Goal: Navigation & Orientation: Find specific page/section

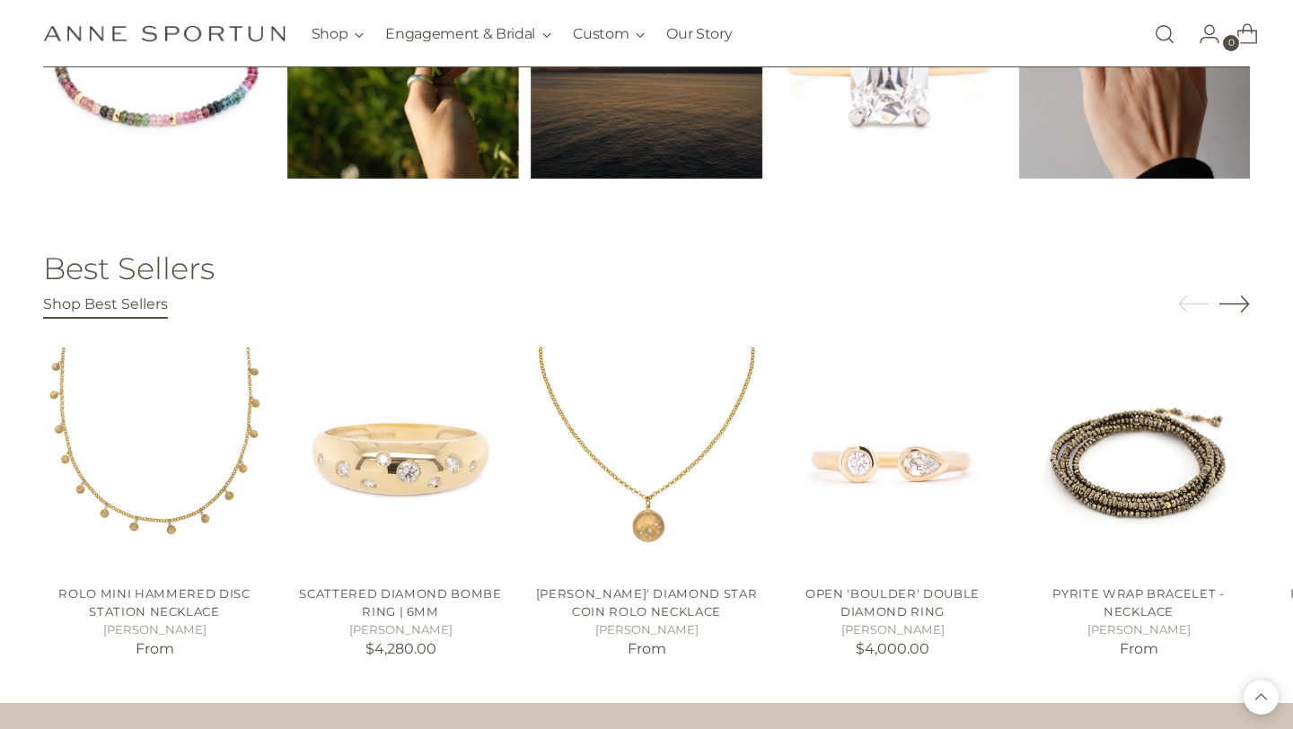
scroll to position [2757, 0]
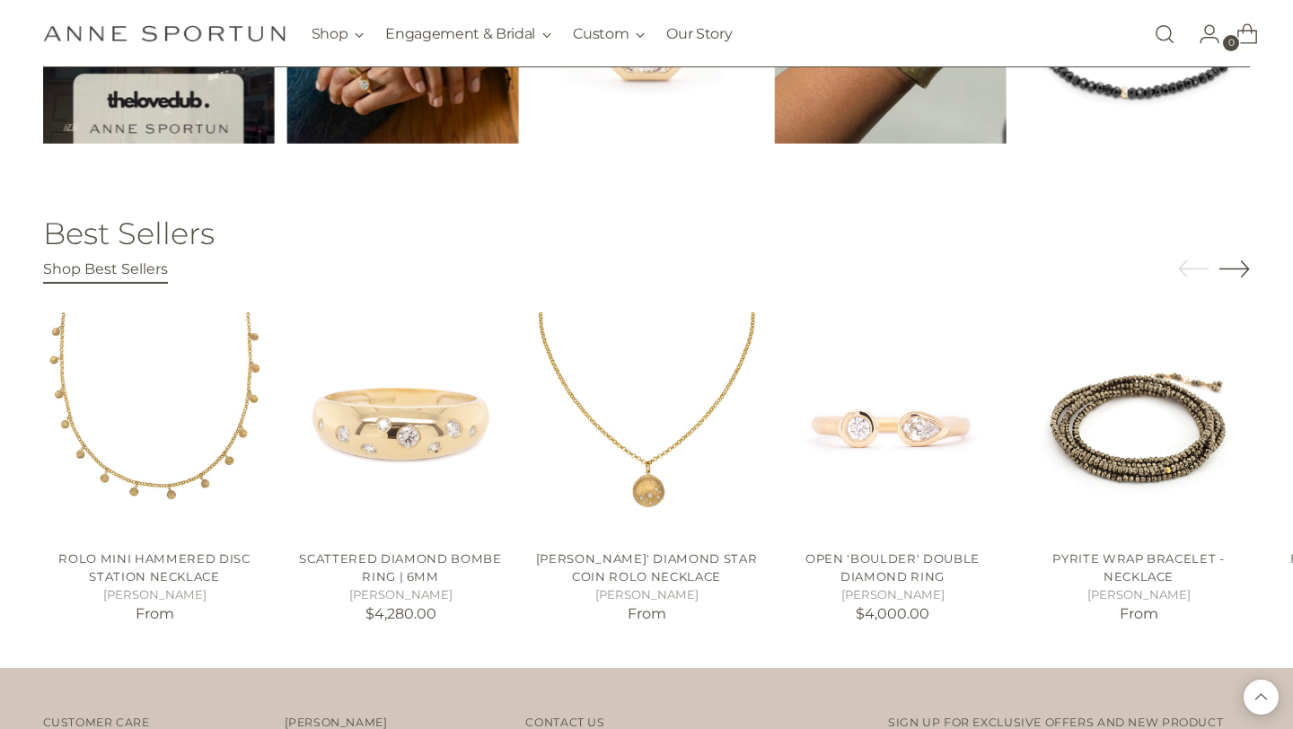
click at [1238, 271] on icon "Move to next carousel slide" at bounding box center [1235, 268] width 31 height 31
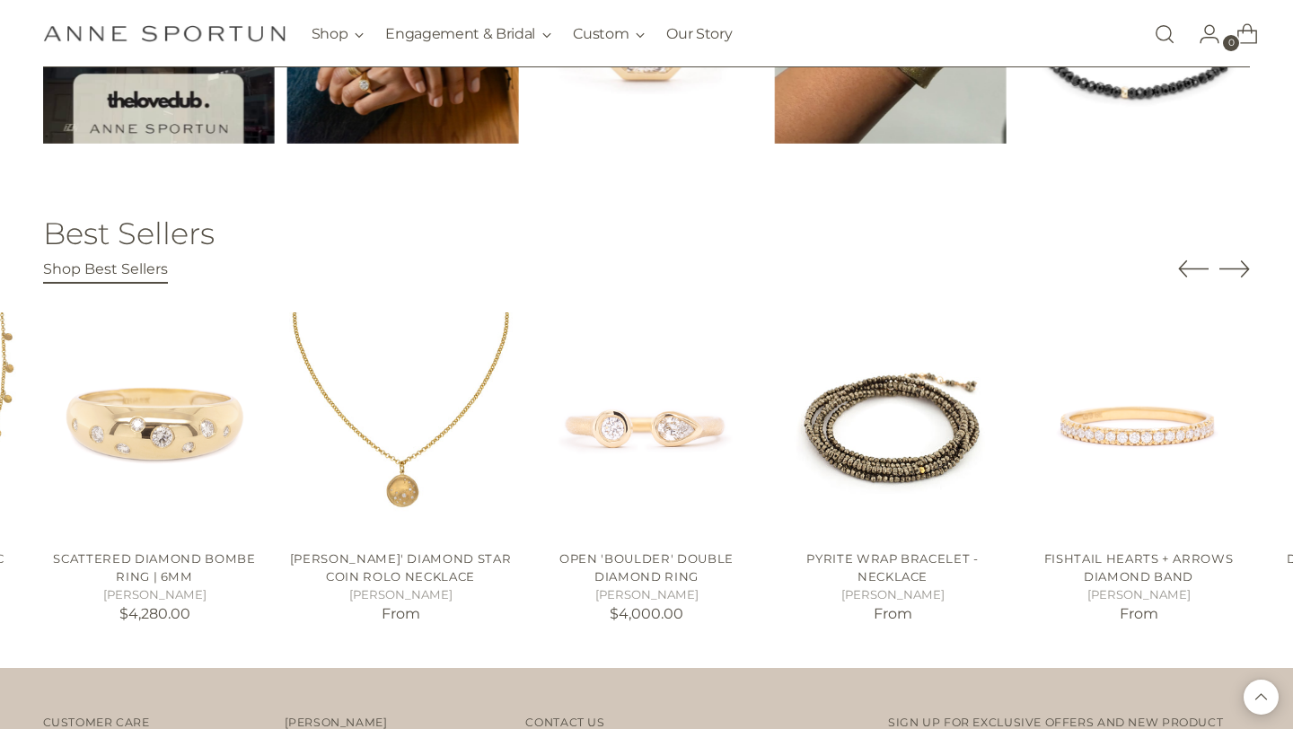
click at [1238, 271] on icon "Move to next carousel slide" at bounding box center [1235, 268] width 31 height 31
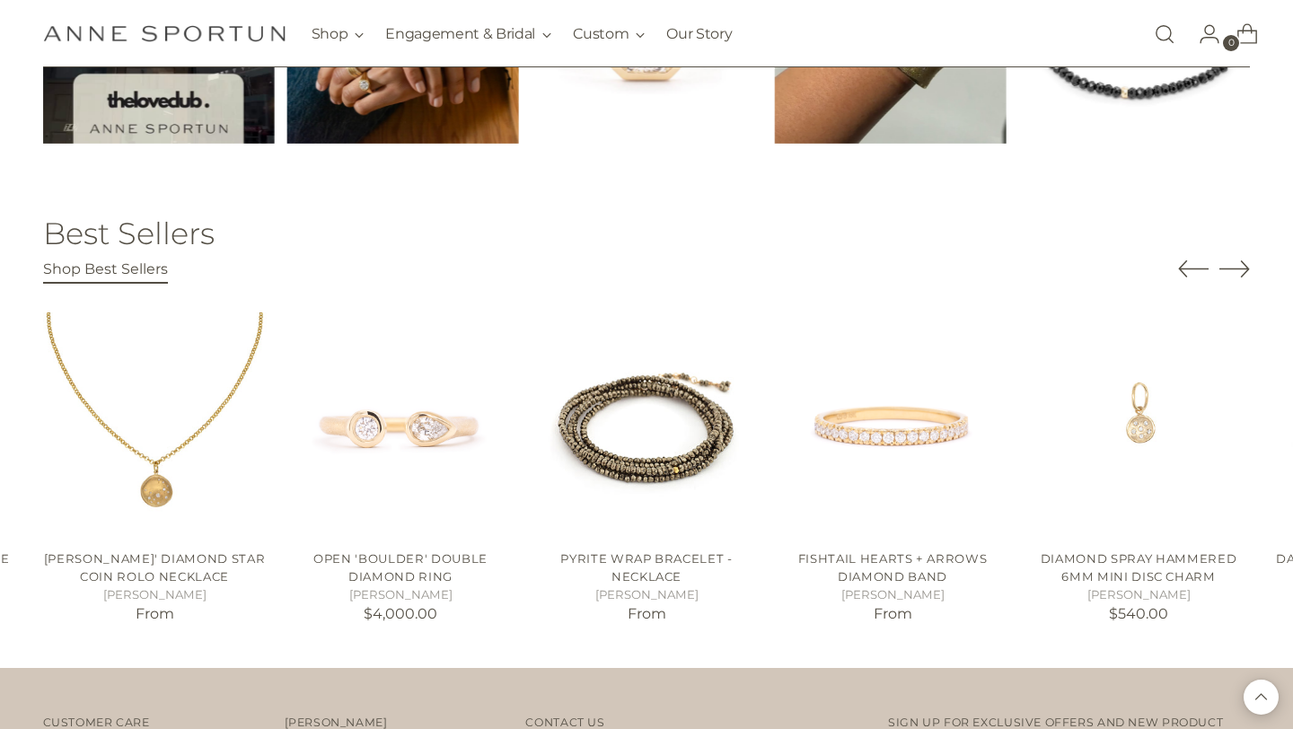
click at [1238, 271] on icon "Move to next carousel slide" at bounding box center [1235, 268] width 31 height 31
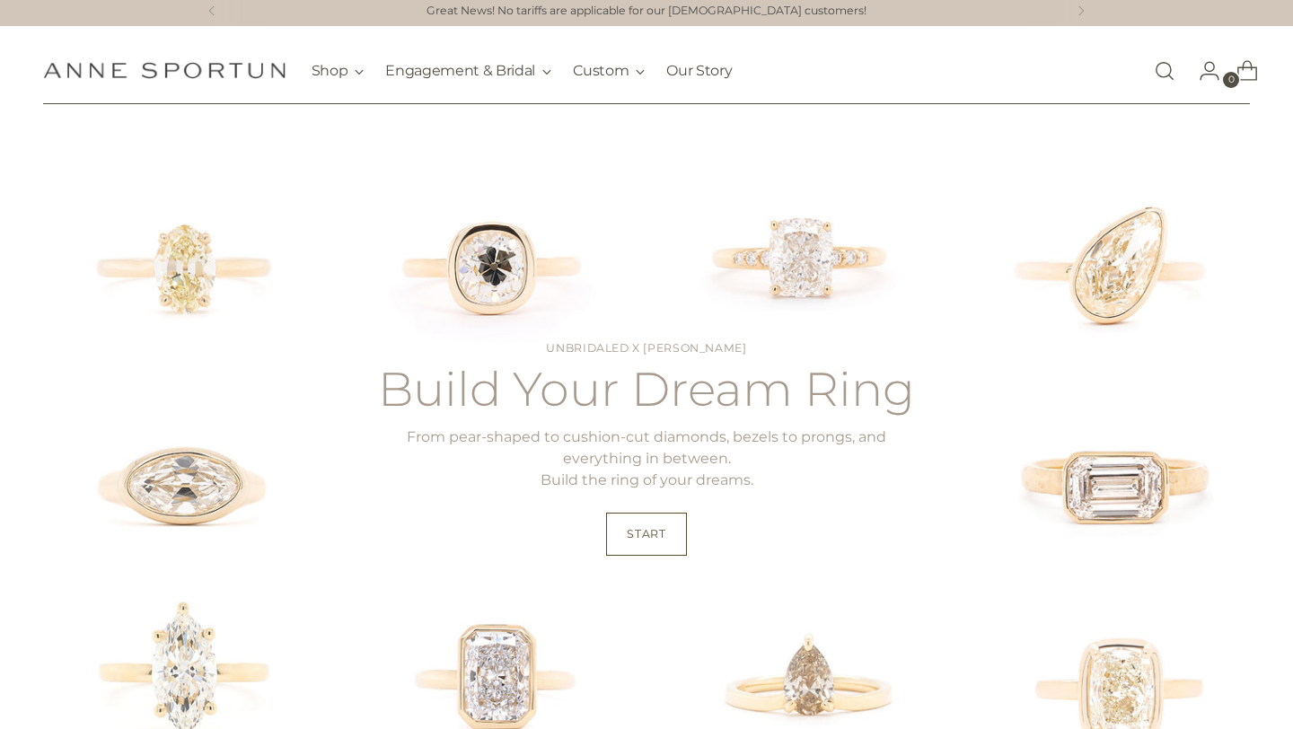
scroll to position [0, 0]
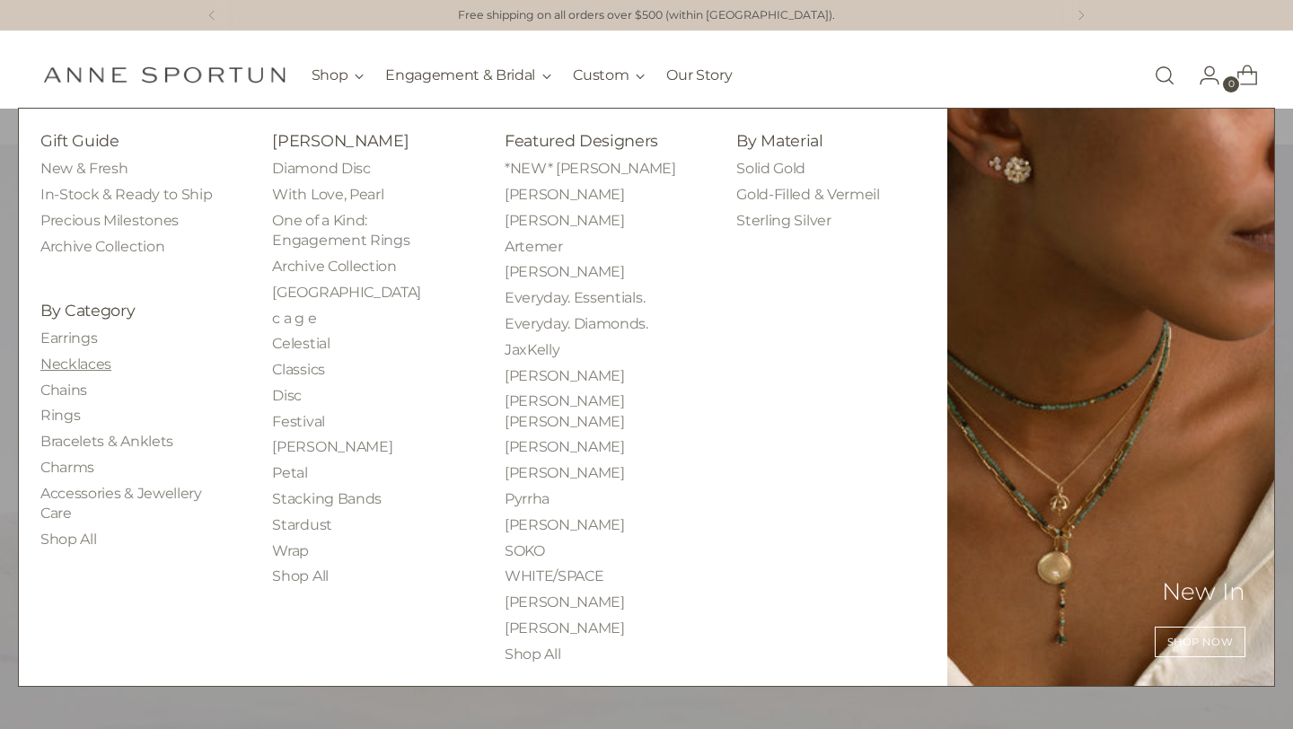
click at [96, 367] on link "Necklaces" at bounding box center [75, 364] width 71 height 17
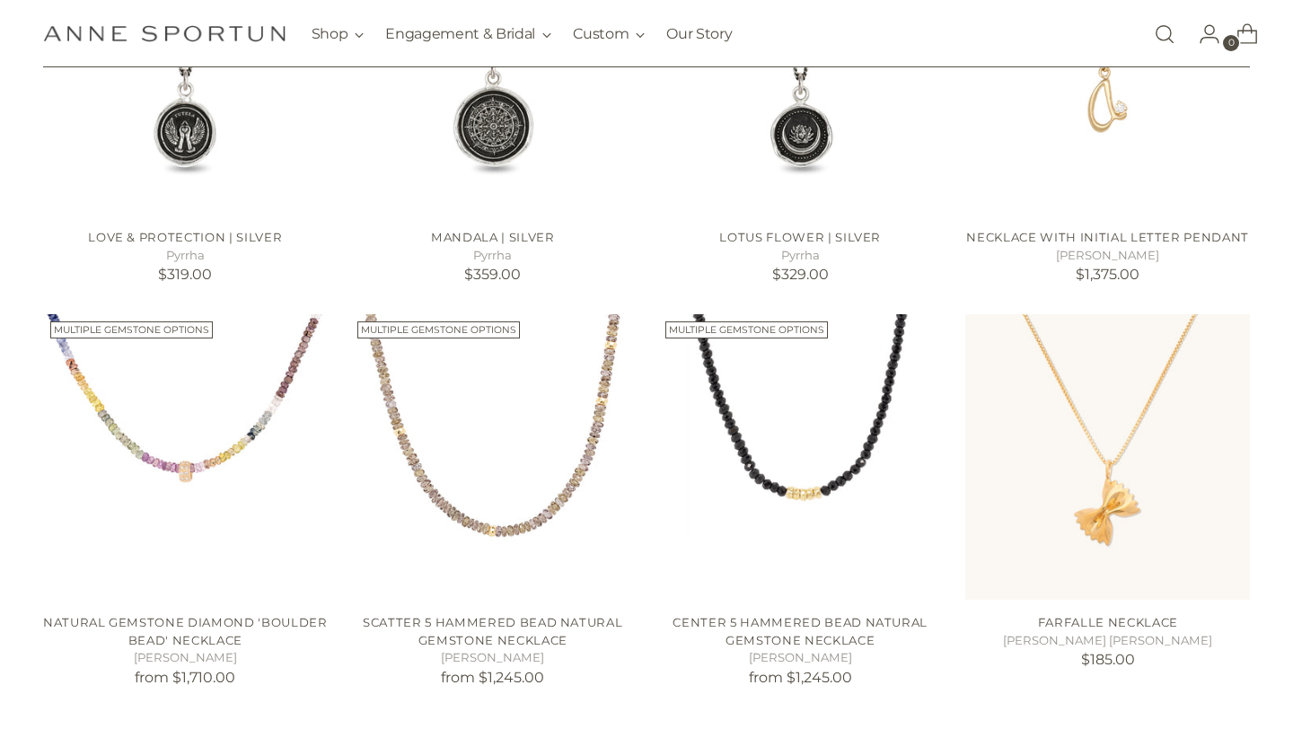
scroll to position [1454, 0]
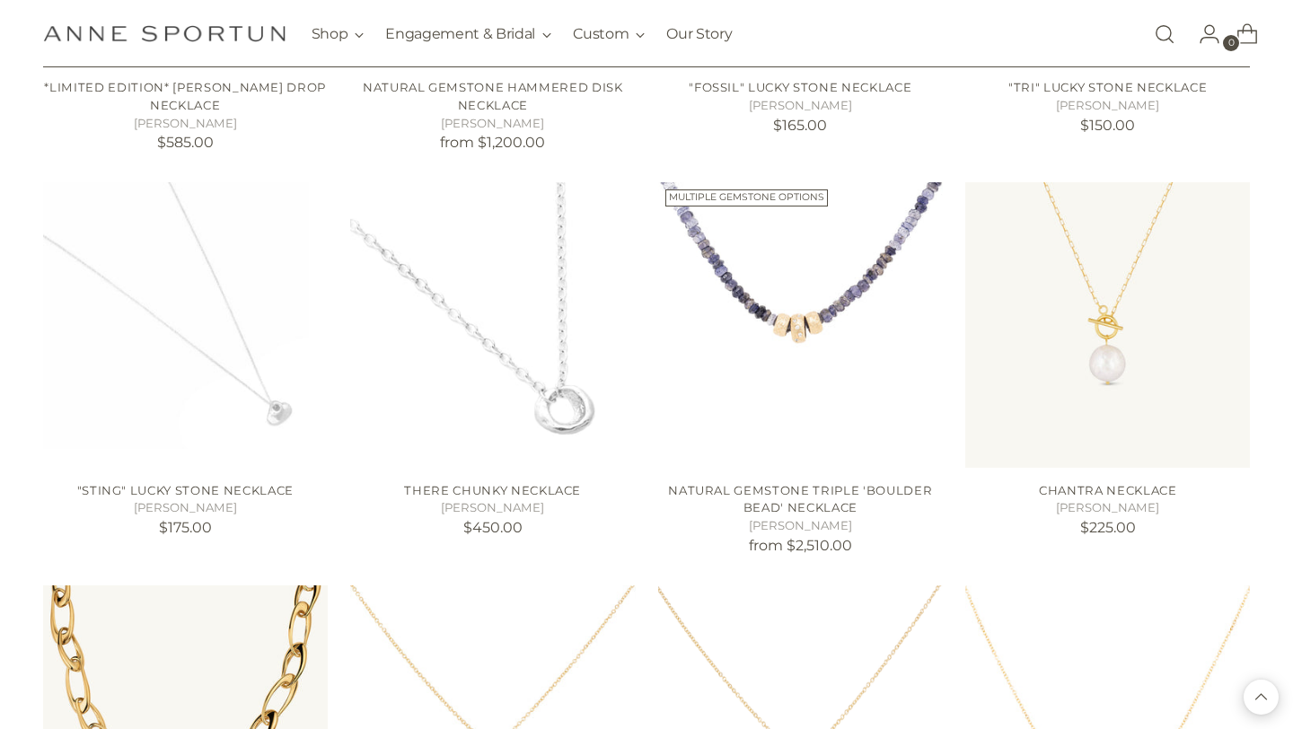
scroll to position [3054, 0]
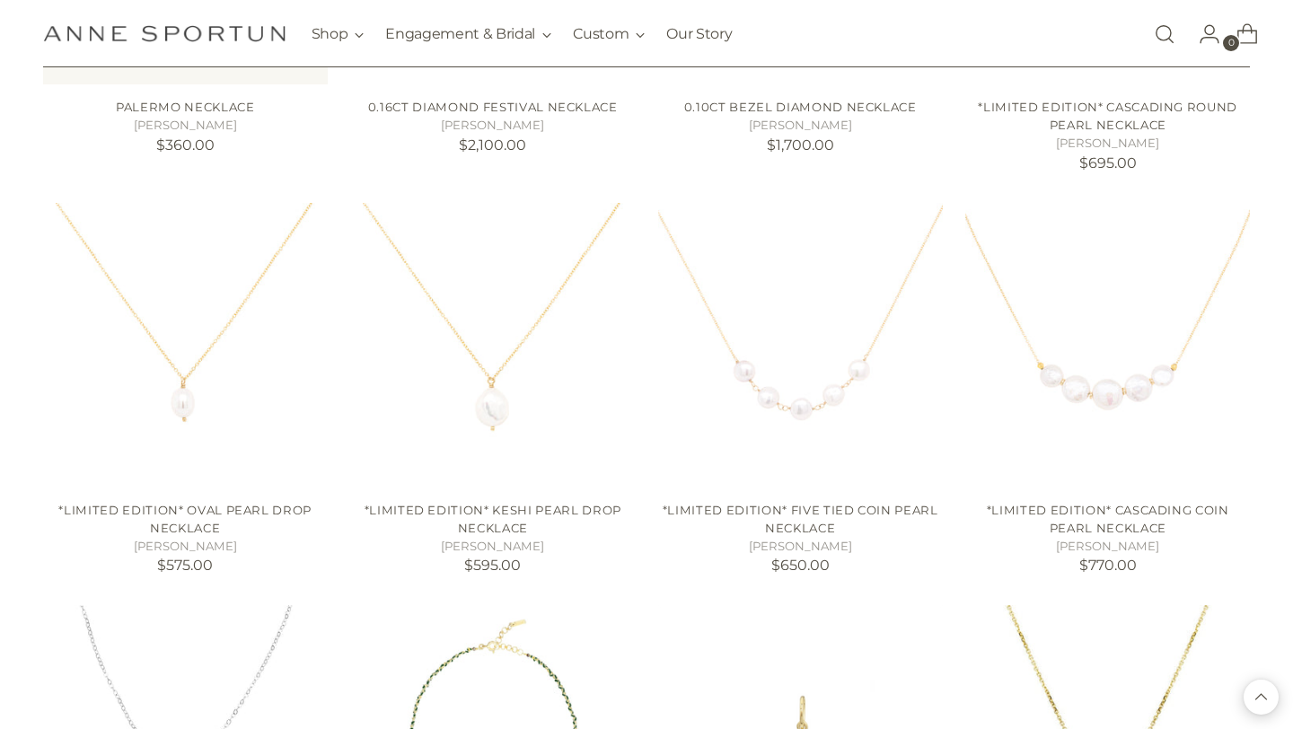
scroll to position [3840, 0]
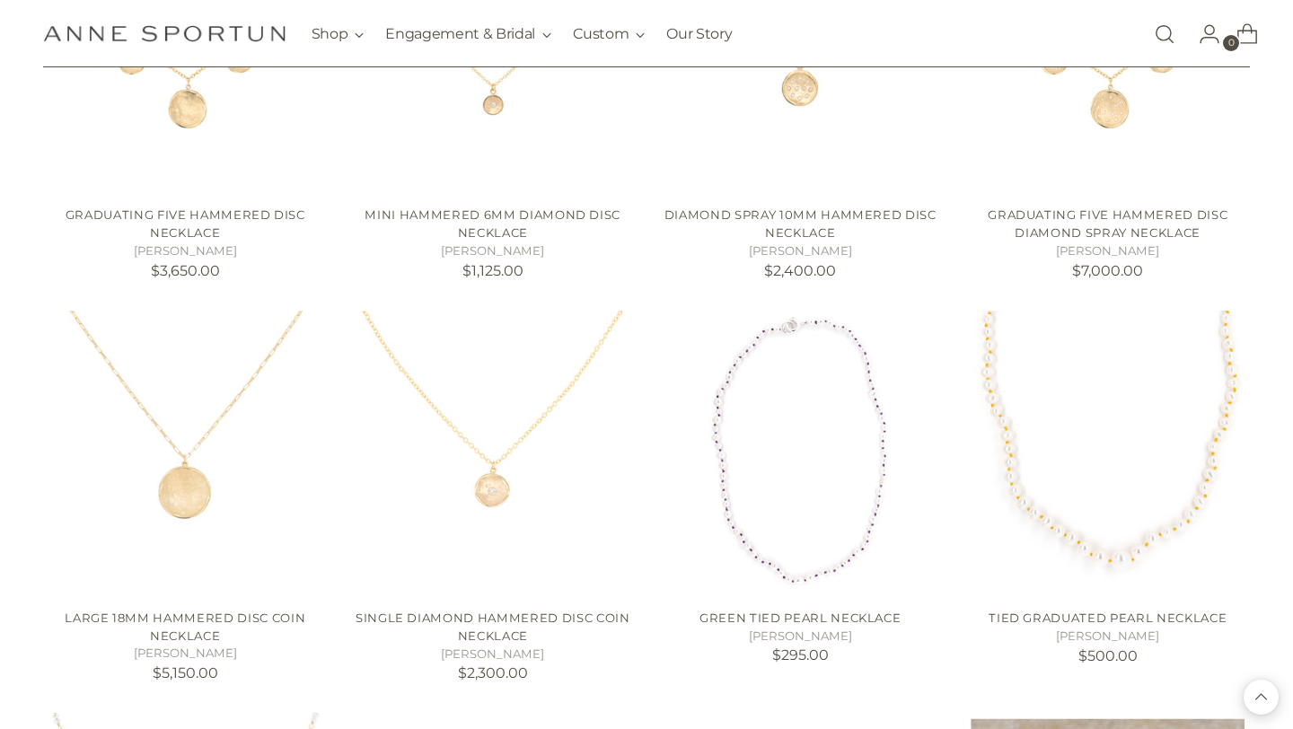
scroll to position [6950, 0]
